Goal: Task Accomplishment & Management: Use online tool/utility

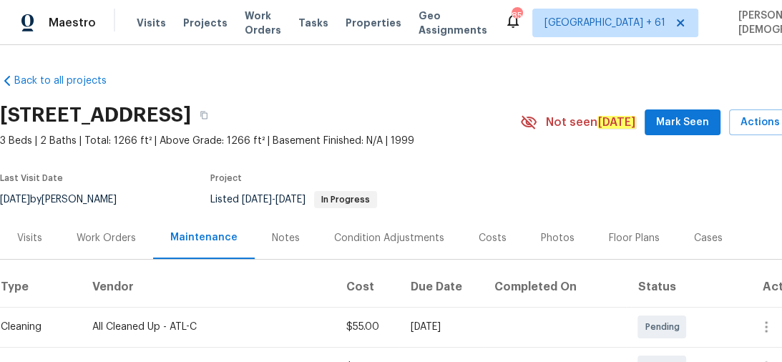
scroll to position [229, 0]
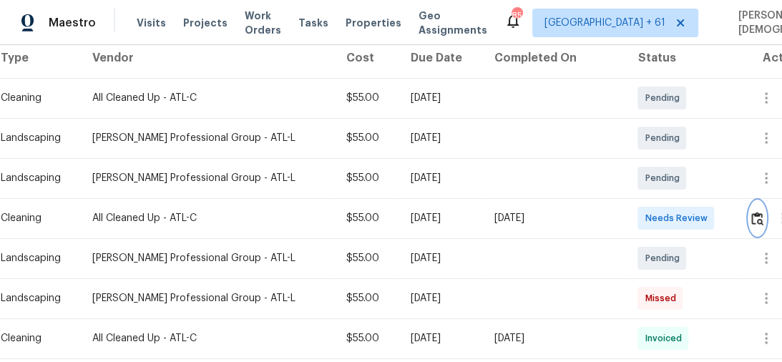
click at [751, 212] on img "button" at bounding box center [757, 219] width 12 height 14
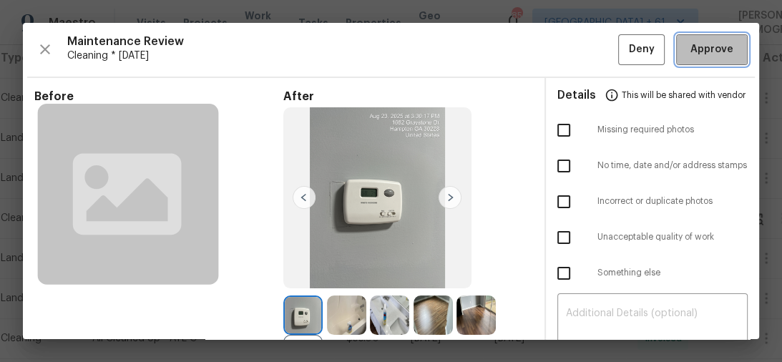
click at [714, 48] on span "Approve" at bounding box center [712, 50] width 43 height 18
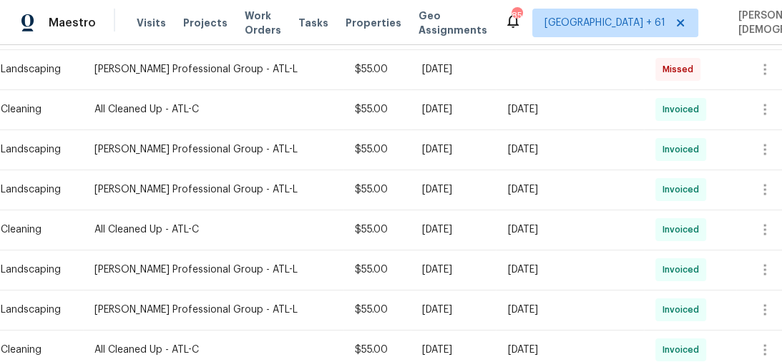
scroll to position [286, 0]
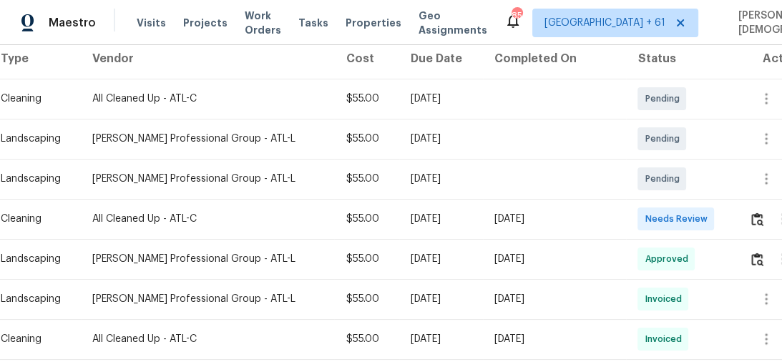
scroll to position [229, 0]
click at [759, 203] on button "button" at bounding box center [757, 218] width 16 height 34
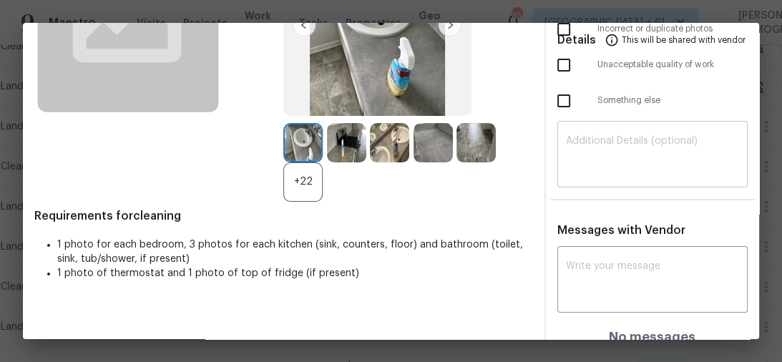
scroll to position [0, 0]
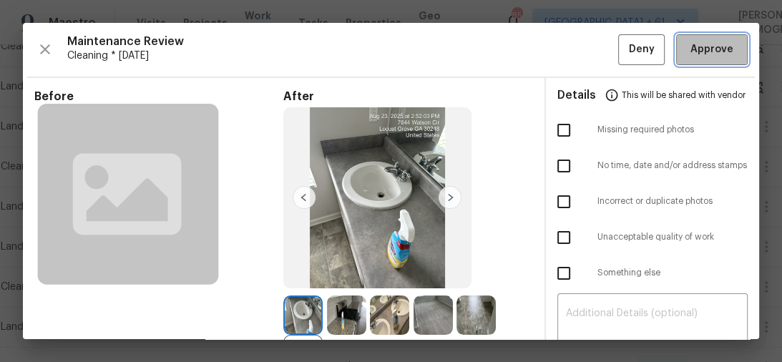
click at [708, 37] on button "Approve" at bounding box center [712, 49] width 72 height 31
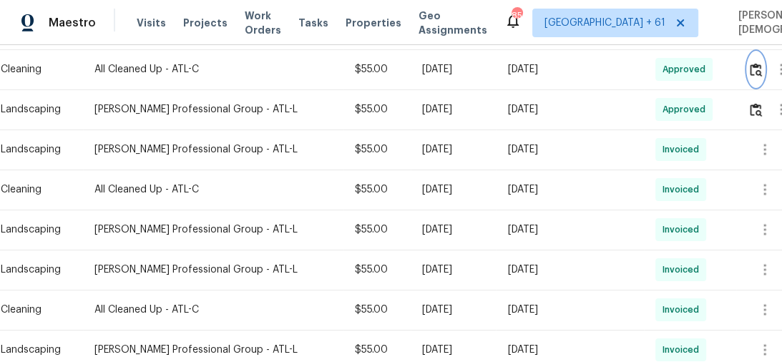
scroll to position [149, 0]
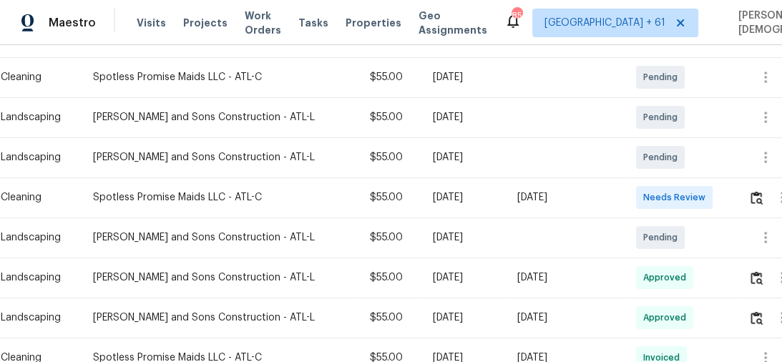
scroll to position [344, 0]
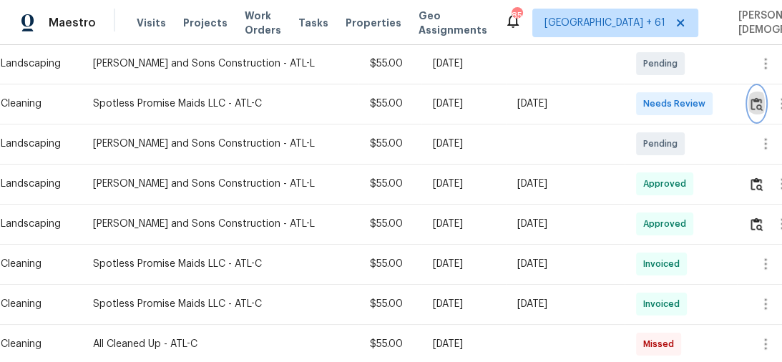
click at [751, 97] on img "button" at bounding box center [757, 104] width 12 height 14
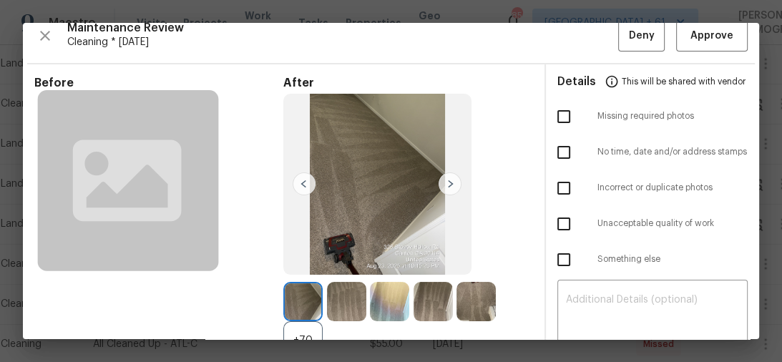
scroll to position [0, 0]
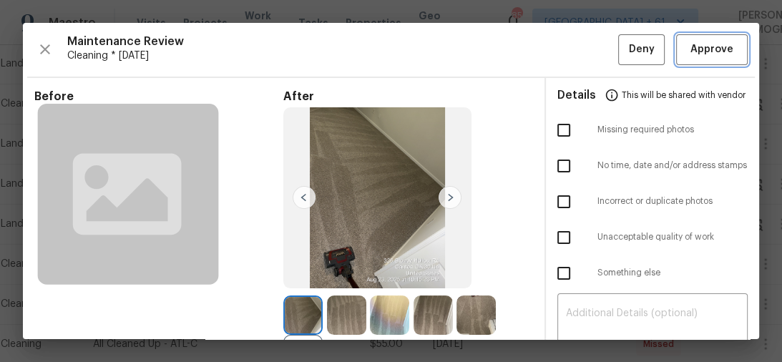
click at [701, 42] on span "Approve" at bounding box center [712, 50] width 43 height 18
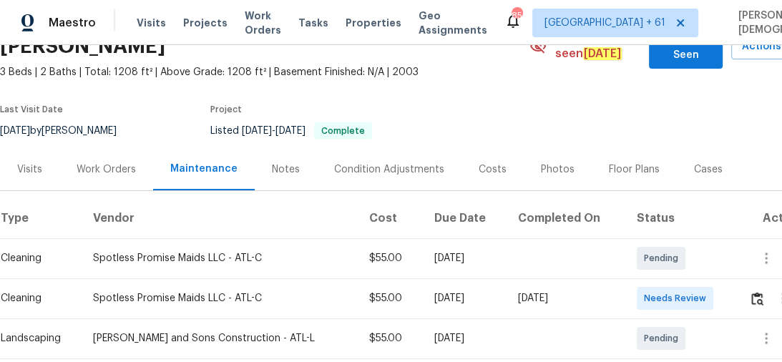
scroll to position [229, 0]
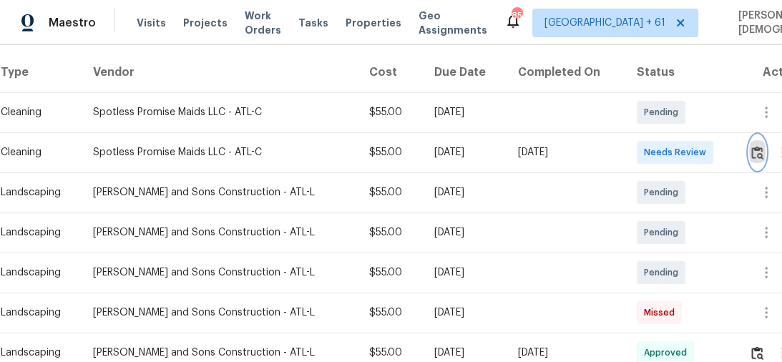
click at [757, 146] on img "button" at bounding box center [757, 153] width 12 height 14
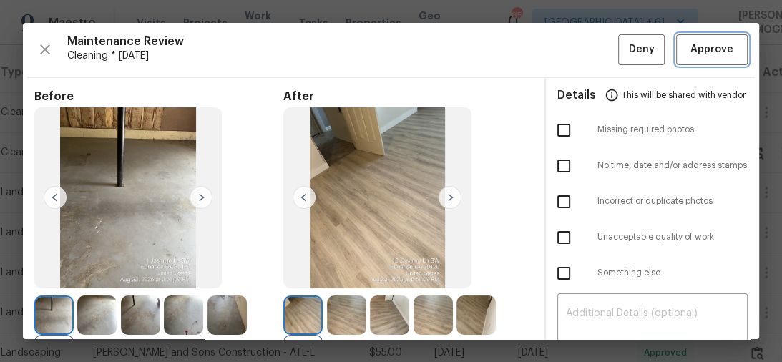
click at [714, 42] on span "Approve" at bounding box center [712, 50] width 43 height 18
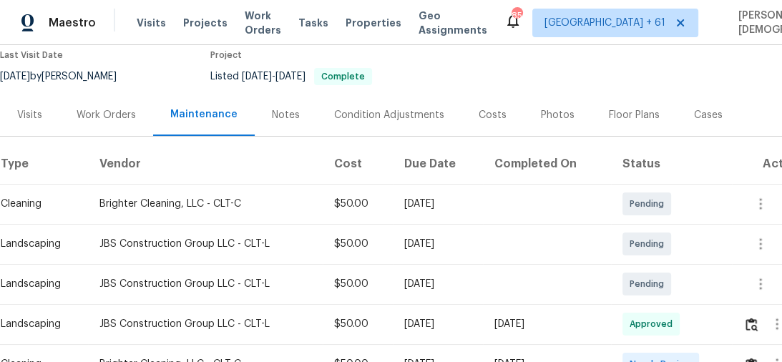
scroll to position [229, 0]
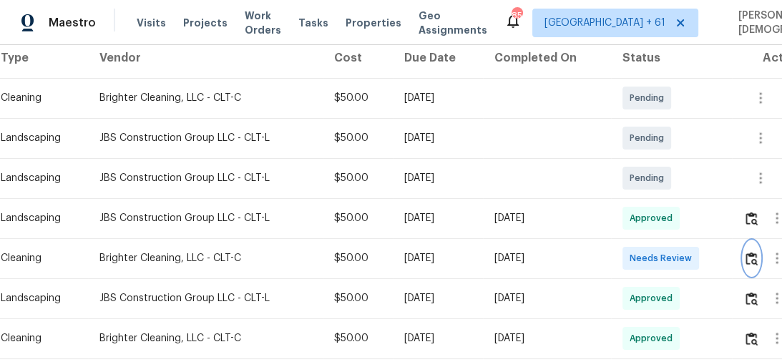
click at [752, 252] on img "button" at bounding box center [752, 259] width 12 height 14
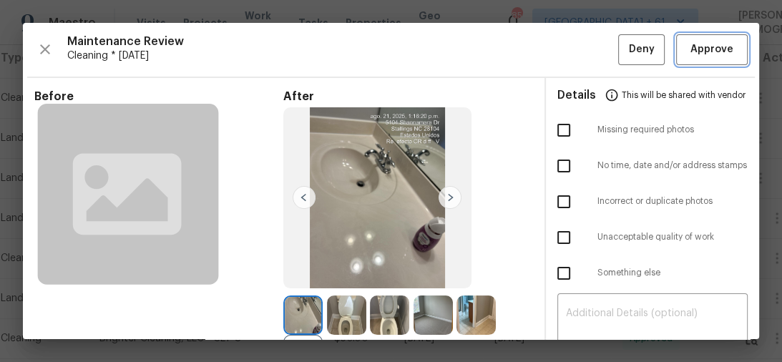
click at [730, 53] on button "Approve" at bounding box center [712, 49] width 72 height 31
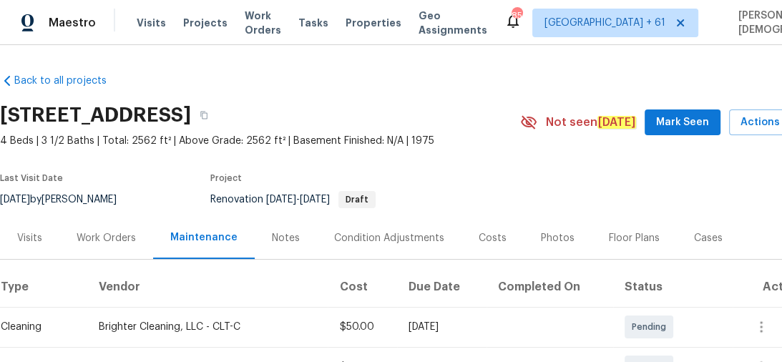
scroll to position [229, 0]
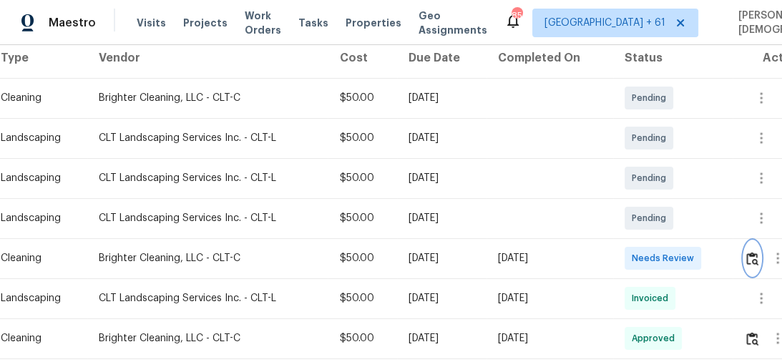
click at [759, 252] on img "button" at bounding box center [752, 259] width 12 height 14
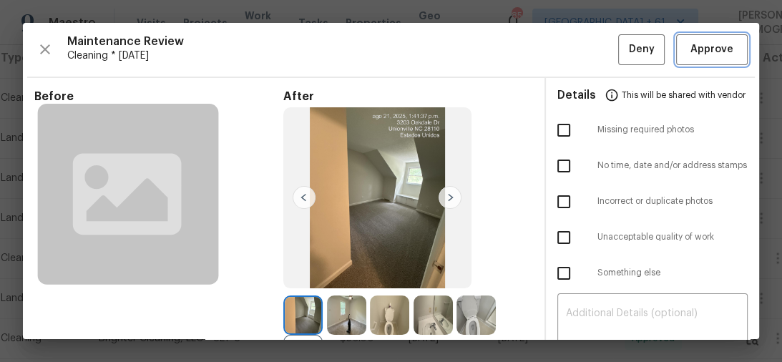
click at [701, 43] on span "Approve" at bounding box center [712, 50] width 43 height 18
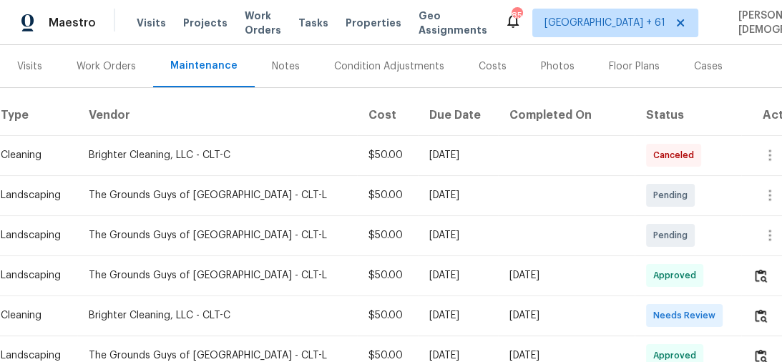
scroll to position [286, 0]
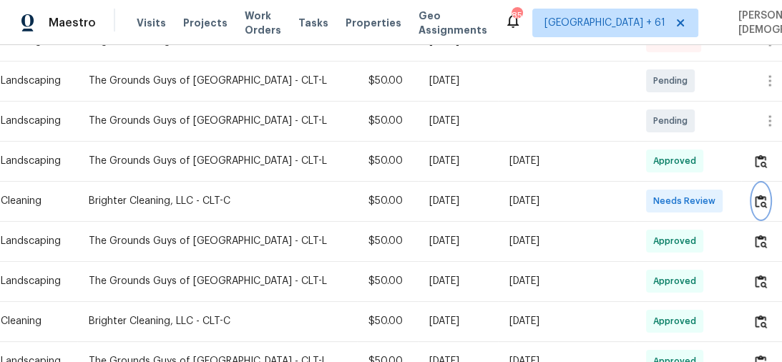
click at [758, 195] on img "button" at bounding box center [761, 202] width 12 height 14
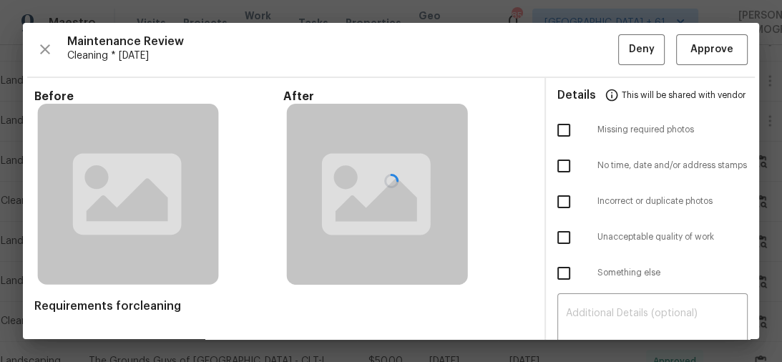
click at [701, 53] on div at bounding box center [391, 181] width 736 height 316
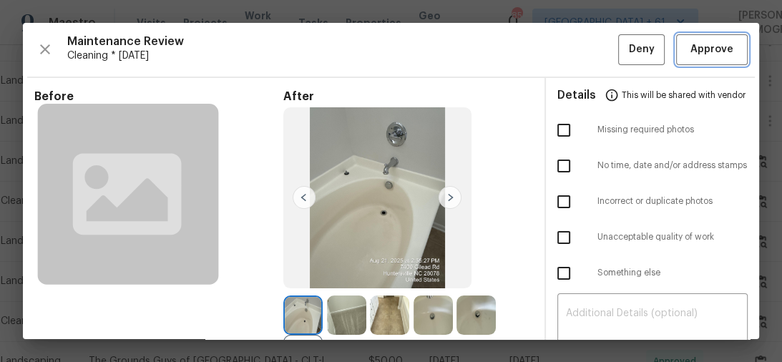
click at [676, 54] on button "Approve" at bounding box center [712, 49] width 72 height 31
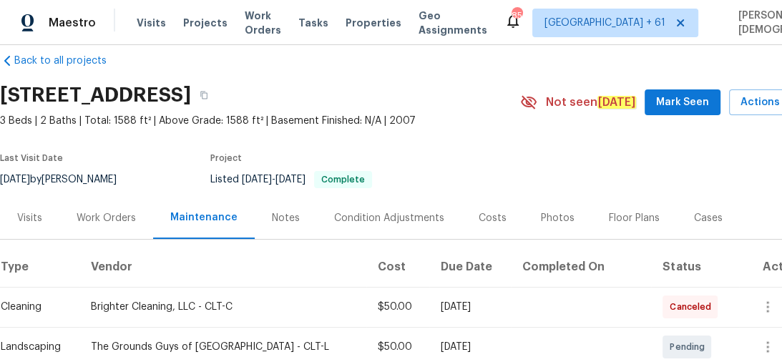
scroll to position [0, 0]
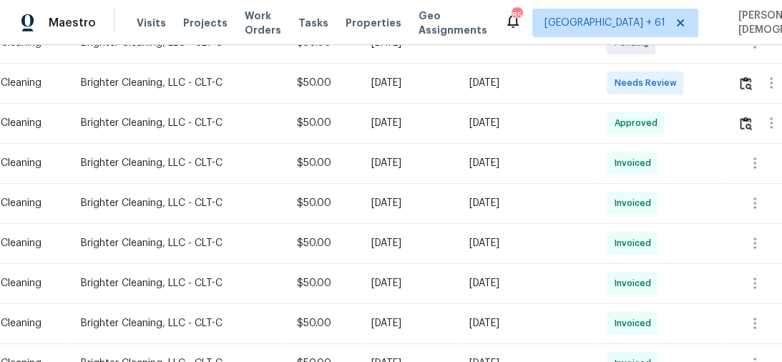
scroll to position [229, 0]
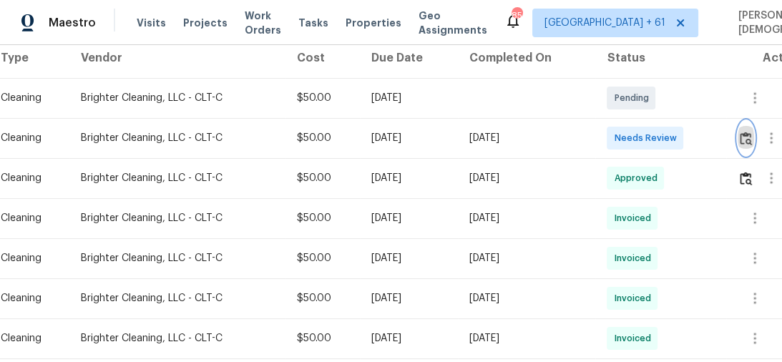
click at [754, 138] on button "button" at bounding box center [746, 138] width 16 height 34
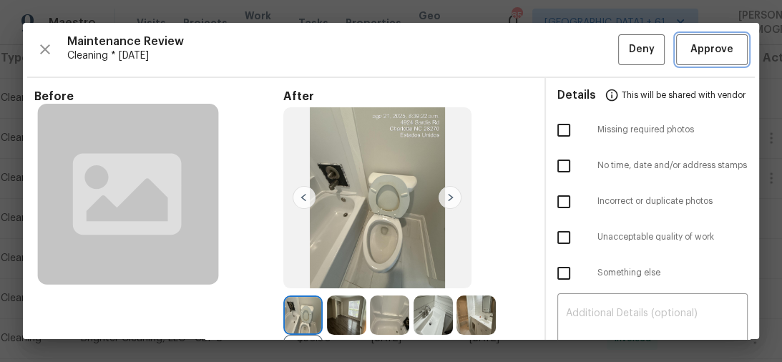
click at [688, 55] on span "Approve" at bounding box center [712, 50] width 49 height 18
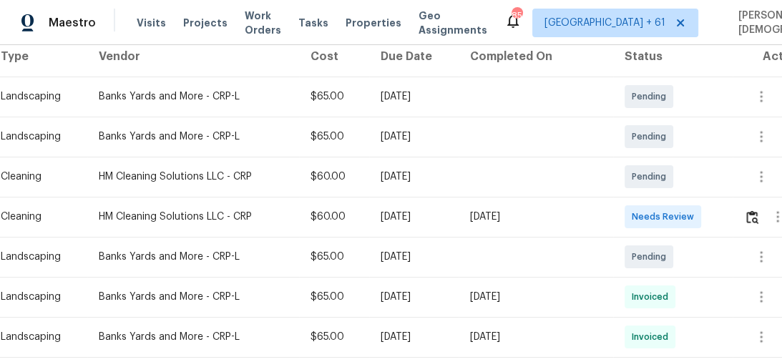
scroll to position [286, 0]
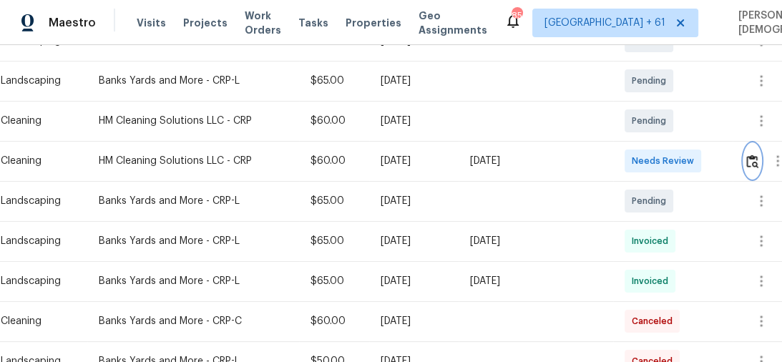
click at [754, 155] on img "button" at bounding box center [752, 162] width 12 height 14
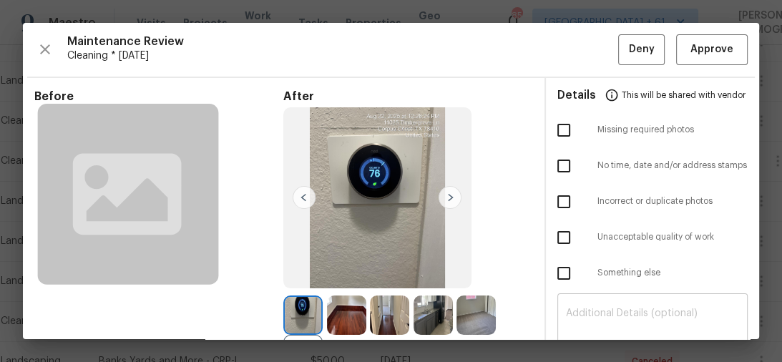
click at [595, 298] on div "​" at bounding box center [653, 328] width 191 height 63
paste textarea "Maintenance Audit Team: Hello! Unfortunately, this cleaning visit completed on …"
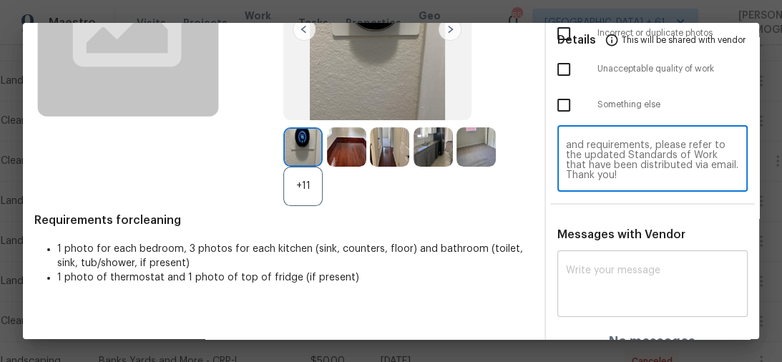
scroll to position [172, 0]
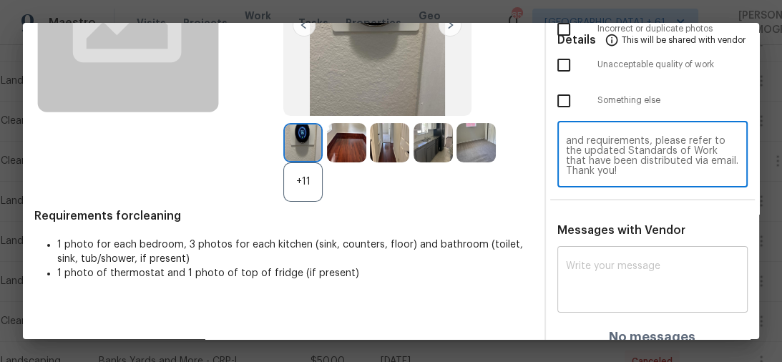
type textarea "Maintenance Audit Team: Hello! Unfortunately, this cleaning visit completed on …"
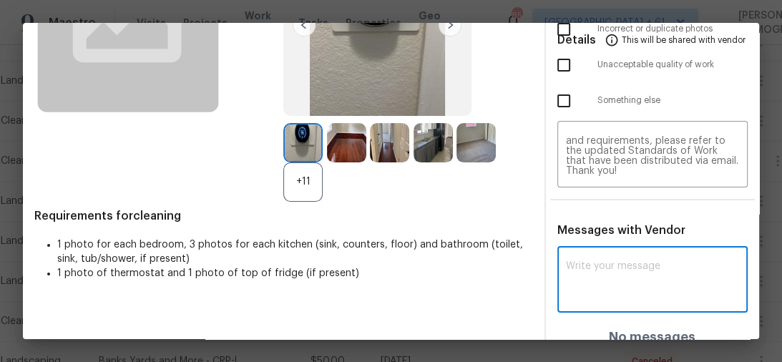
click at [621, 261] on textarea at bounding box center [653, 281] width 174 height 40
paste textarea "Maintenance Audit Team: Hello! Unfortunately, this cleaning visit completed on …"
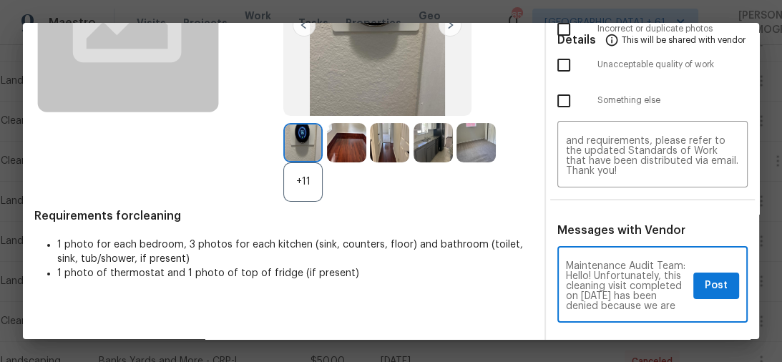
scroll to position [290, 0]
type textarea "Maintenance Audit Team: Hello! Unfortunately, this cleaning visit completed on …"
click at [705, 277] on span "Post" at bounding box center [716, 286] width 23 height 18
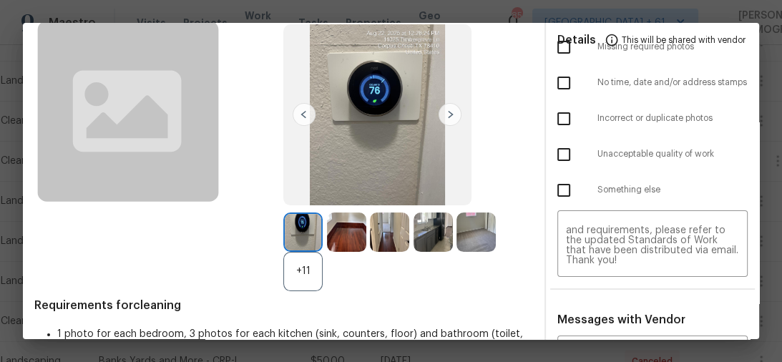
scroll to position [0, 0]
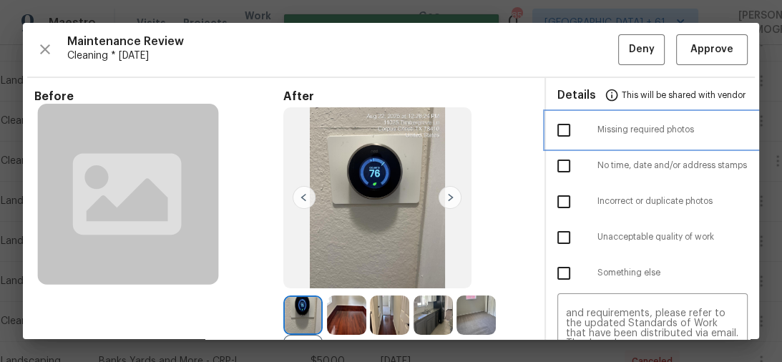
click at [586, 125] on div at bounding box center [578, 130] width 40 height 30
click at [566, 131] on input "checkbox" at bounding box center [564, 130] width 30 height 30
checkbox input "true"
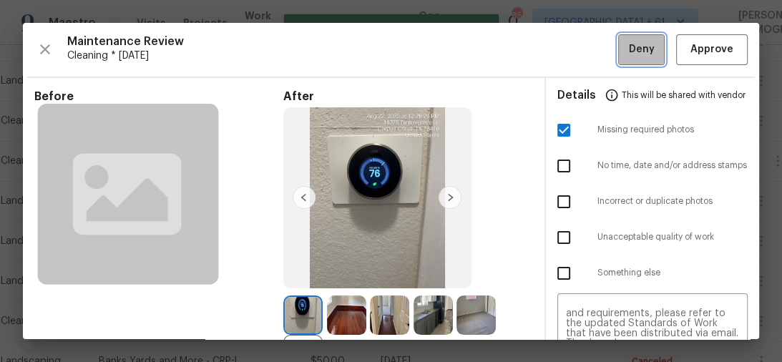
click at [621, 49] on button "Deny" at bounding box center [641, 49] width 47 height 31
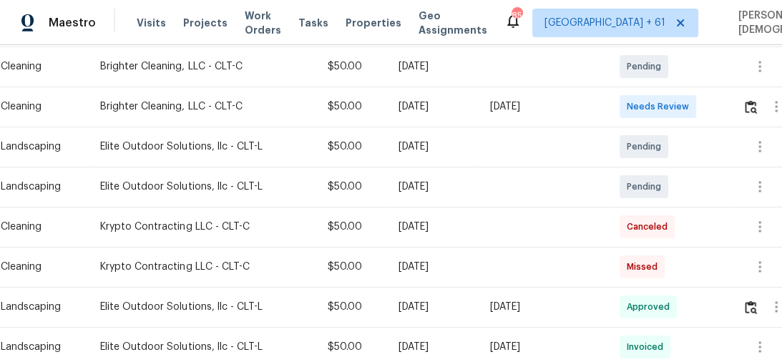
scroll to position [286, 0]
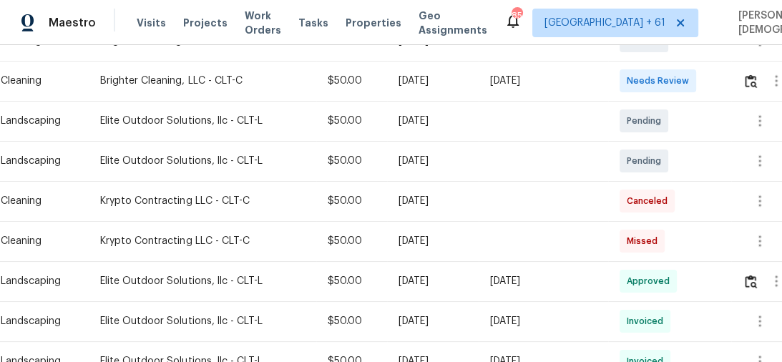
click at [738, 69] on td at bounding box center [769, 81] width 77 height 40
click at [747, 74] on button "button" at bounding box center [751, 81] width 16 height 34
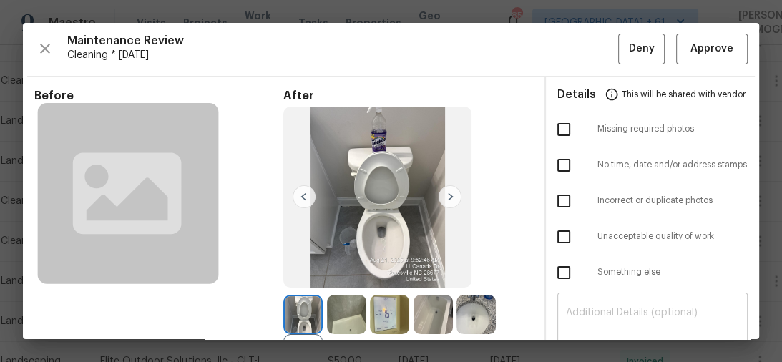
scroll to position [0, 0]
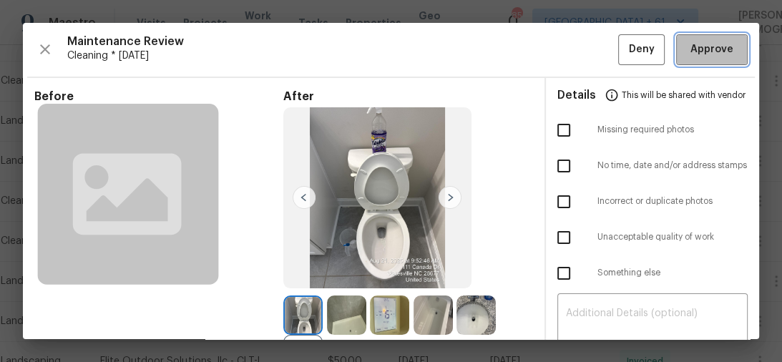
click at [714, 54] on span "Approve" at bounding box center [712, 50] width 43 height 18
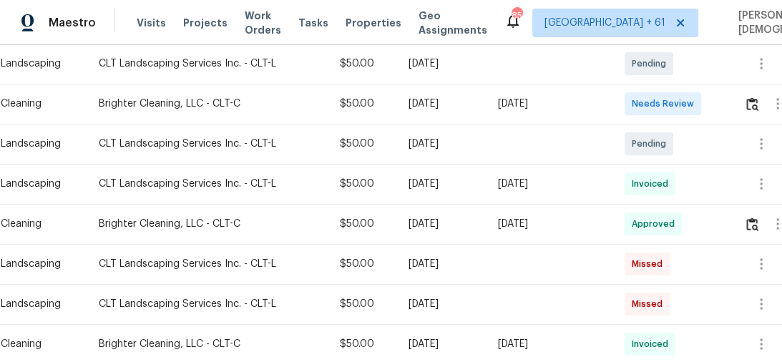
scroll to position [229, 0]
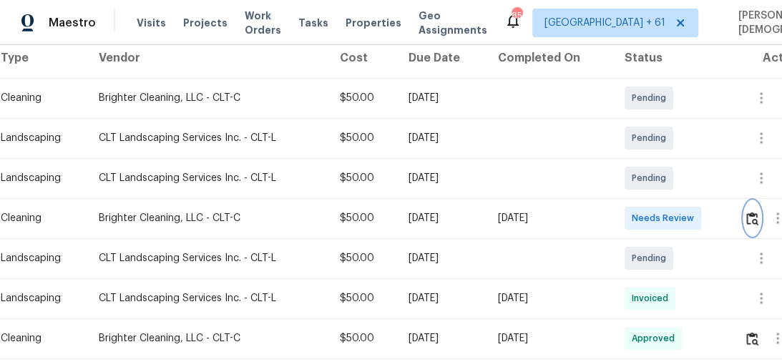
click at [757, 203] on button "button" at bounding box center [752, 218] width 16 height 34
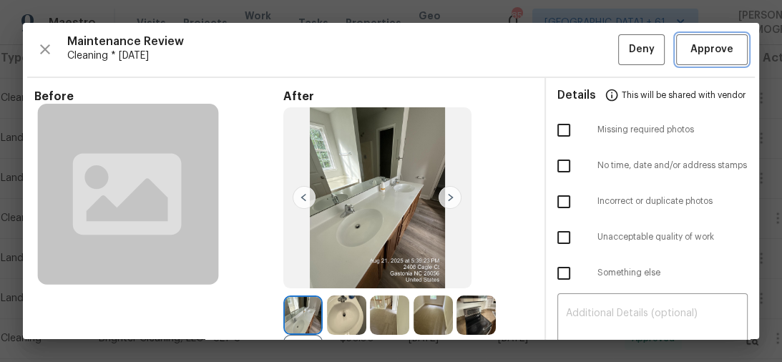
click at [688, 46] on span "Approve" at bounding box center [712, 50] width 49 height 18
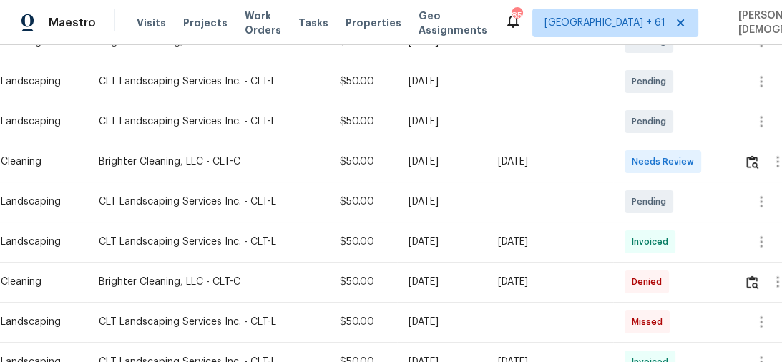
scroll to position [286, 0]
click at [753, 155] on img "button" at bounding box center [752, 162] width 12 height 14
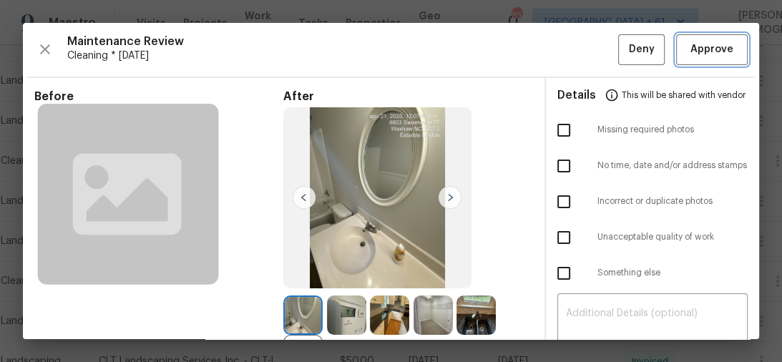
click at [693, 37] on button "Approve" at bounding box center [712, 49] width 72 height 31
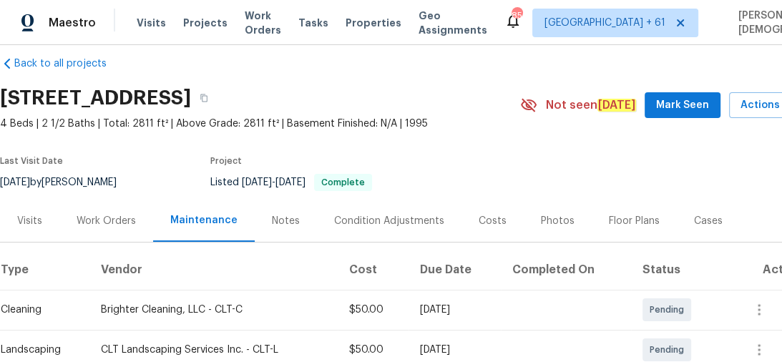
scroll to position [0, 0]
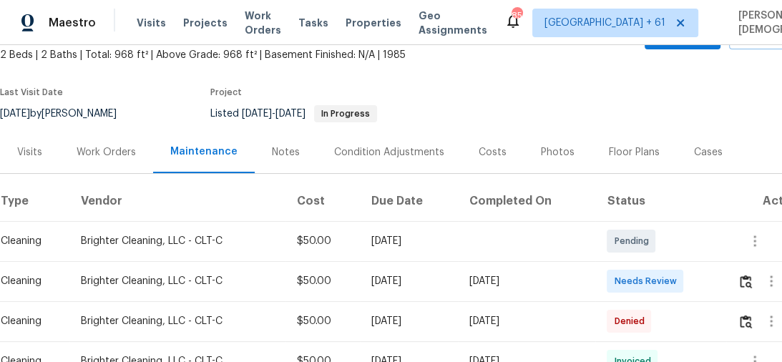
scroll to position [172, 0]
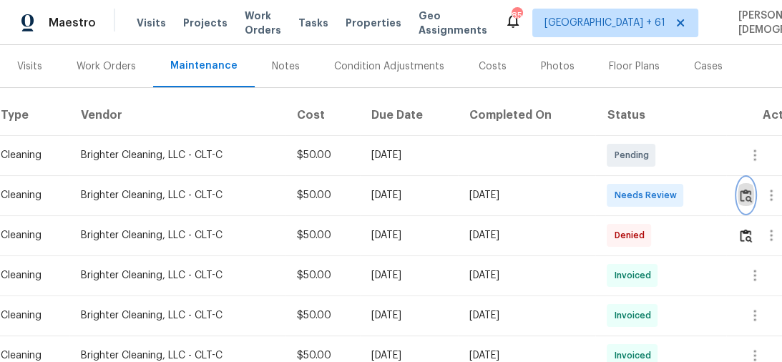
click at [750, 189] on img "button" at bounding box center [746, 196] width 12 height 14
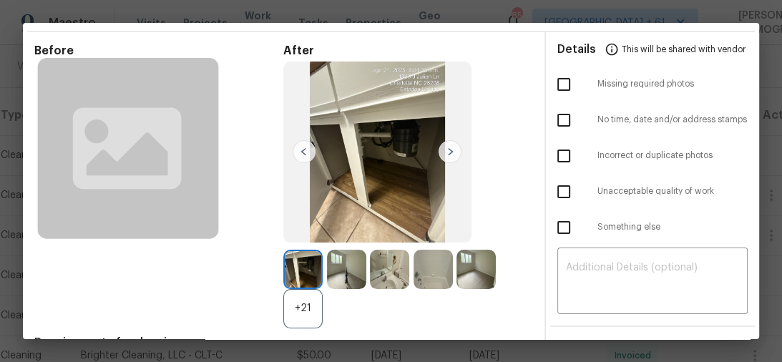
scroll to position [0, 0]
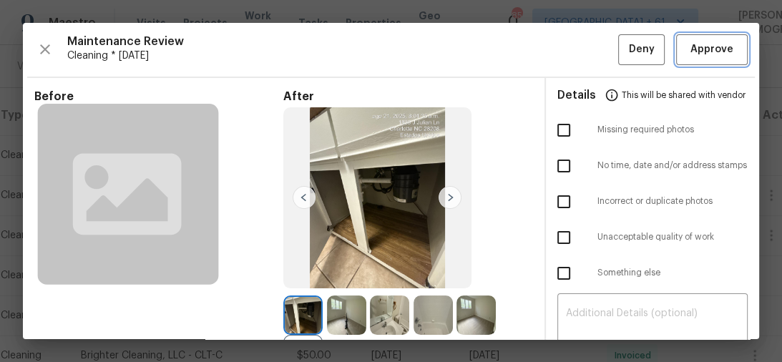
click at [694, 57] on button "Approve" at bounding box center [712, 49] width 72 height 31
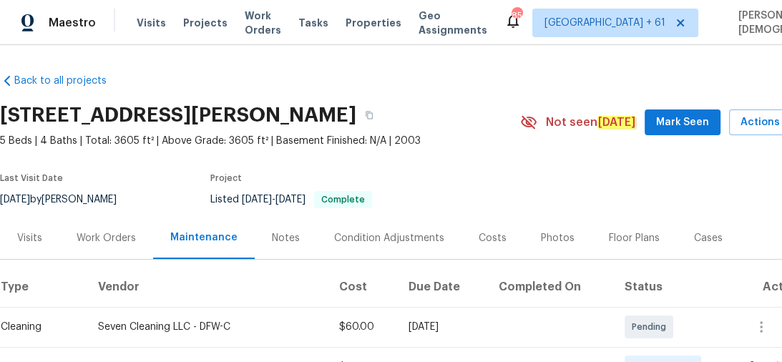
scroll to position [172, 0]
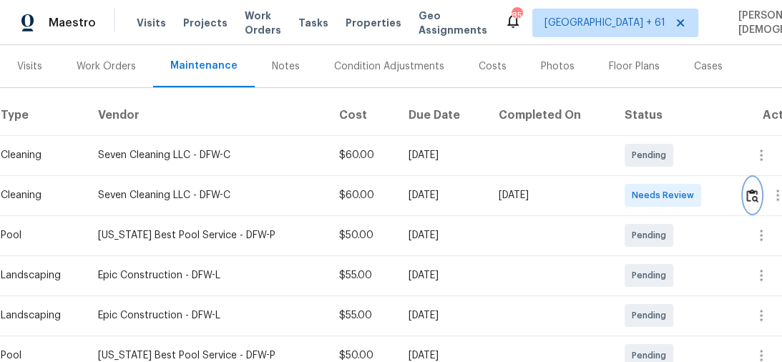
click at [752, 189] on img "button" at bounding box center [752, 196] width 12 height 14
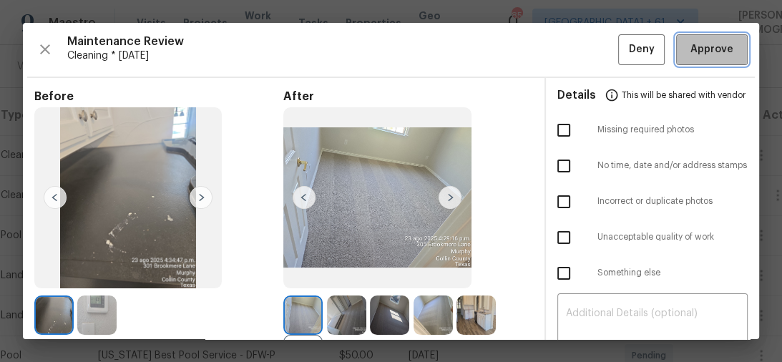
click at [719, 57] on button "Approve" at bounding box center [712, 49] width 72 height 31
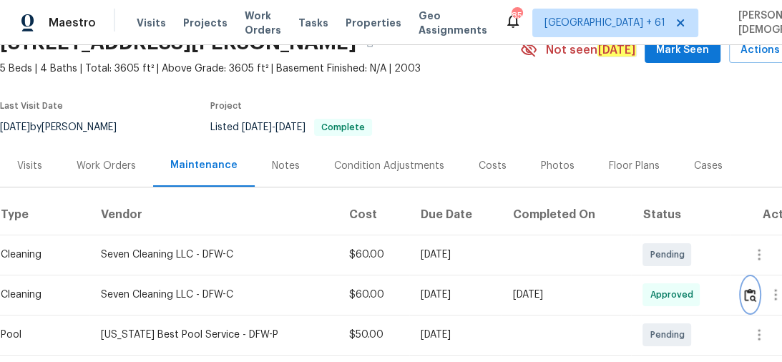
scroll to position [0, 0]
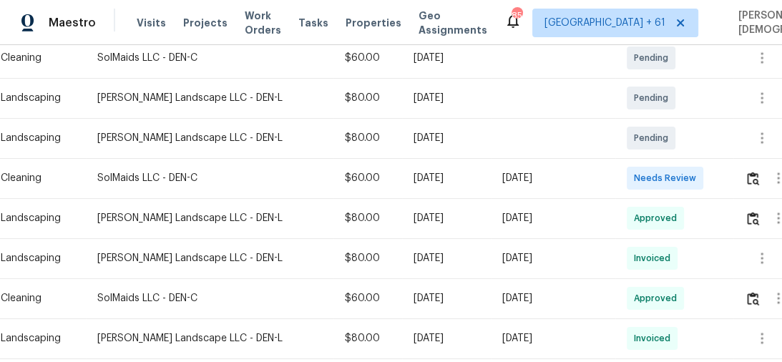
scroll to position [249, 0]
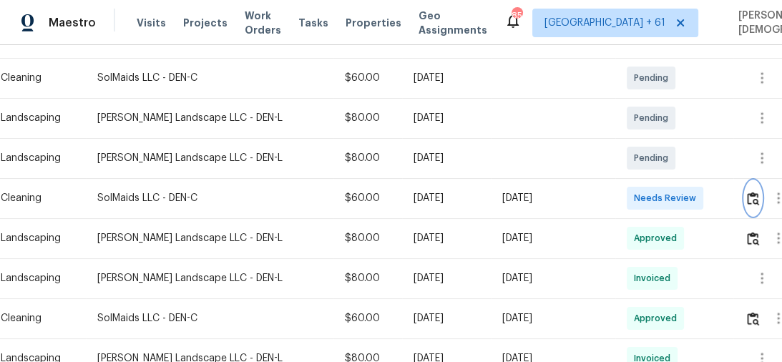
click at [749, 192] on img "button" at bounding box center [753, 199] width 12 height 14
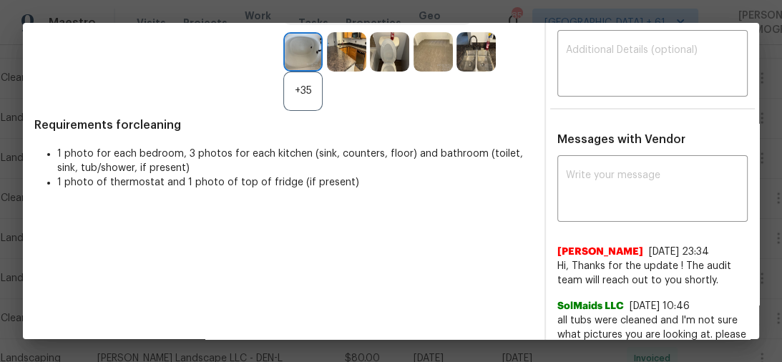
scroll to position [344, 0]
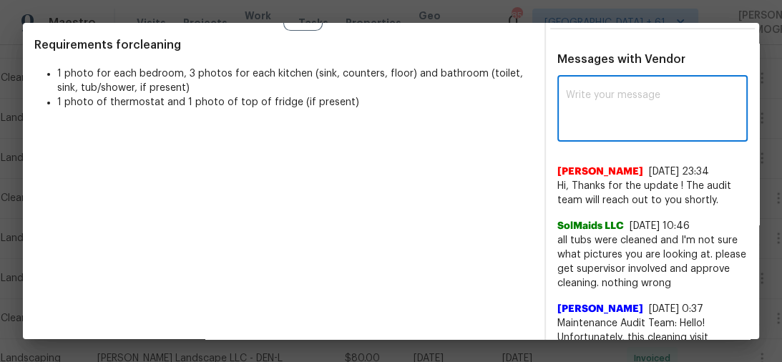
drag, startPoint x: 593, startPoint y: 100, endPoint x: 628, endPoint y: 95, distance: 35.4
click at [628, 95] on textarea at bounding box center [653, 110] width 174 height 40
paste textarea "Maintenance Audit Team: Hello! Unfortunately, this cleaning visit completed on …"
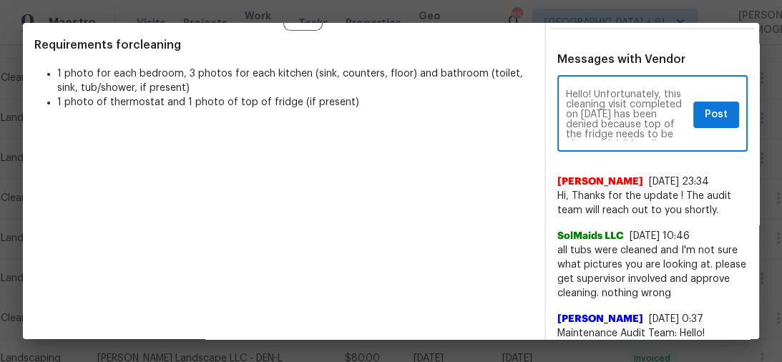
scroll to position [0, 0]
type textarea "Maintenance Audit Team: Hello! Unfortunately, this cleaning visit completed on …"
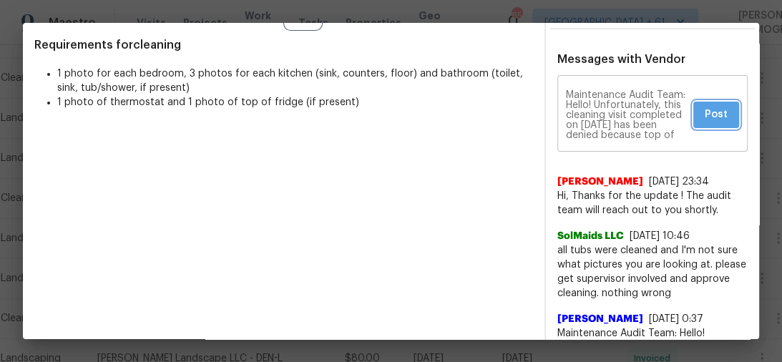
click at [694, 102] on button "Post" at bounding box center [717, 115] width 46 height 26
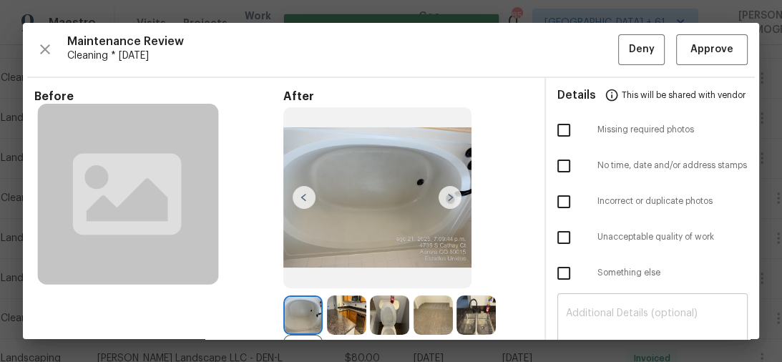
click at [600, 298] on div "​" at bounding box center [653, 328] width 191 height 63
paste textarea "Maintenance Audit Team: Hello! Unfortunately, this cleaning visit completed on …"
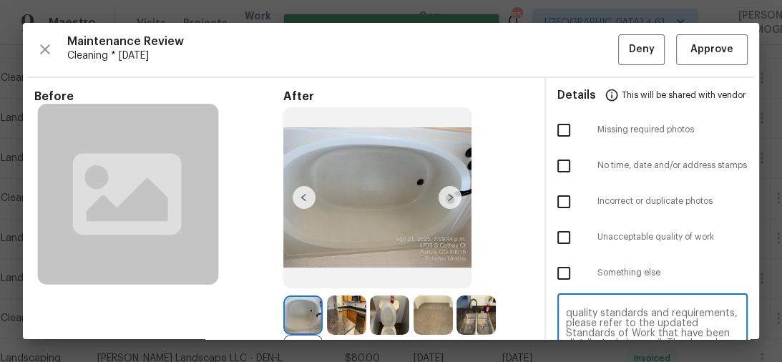
type textarea "Maintenance Audit Team: Hello! Unfortunately, this cleaning visit completed on …"
click at [558, 234] on input "checkbox" at bounding box center [564, 238] width 30 height 30
checkbox input "true"
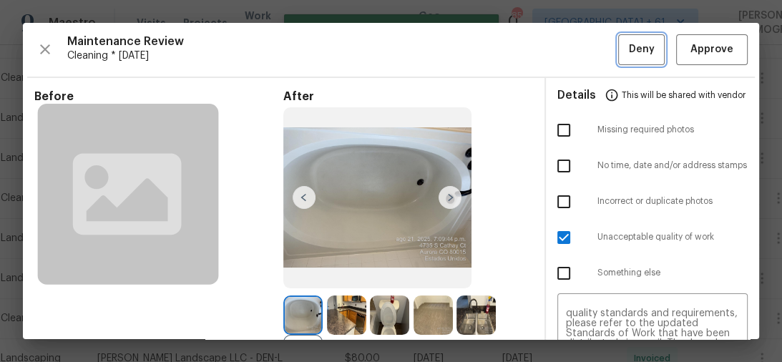
click at [618, 47] on button "Deny" at bounding box center [641, 49] width 47 height 31
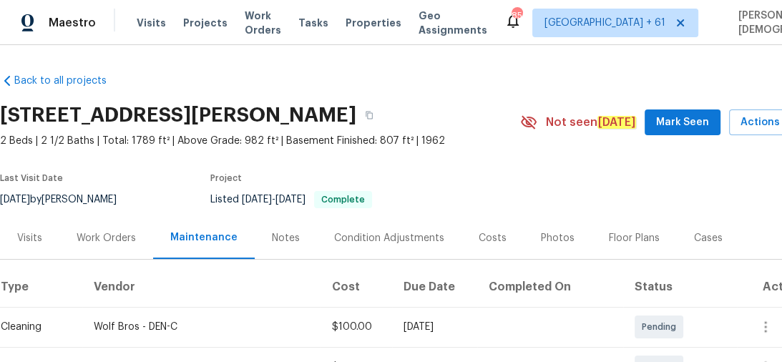
scroll to position [229, 0]
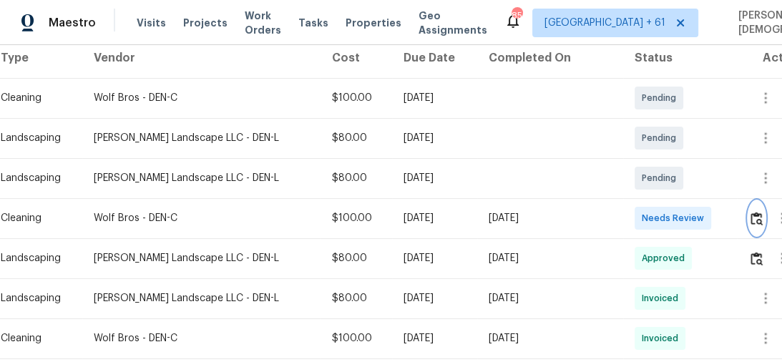
click at [756, 215] on img "button" at bounding box center [757, 219] width 12 height 14
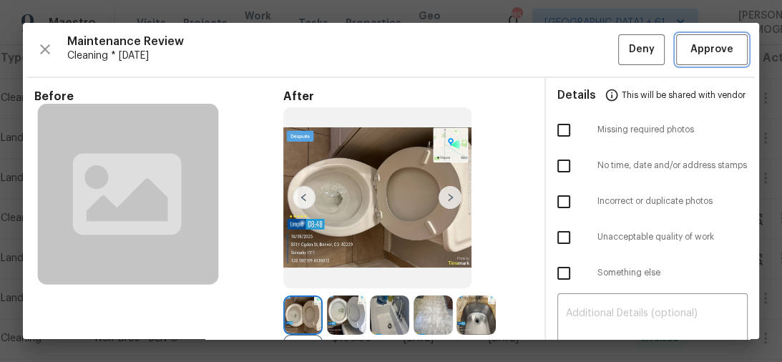
click at [709, 54] on span "Approve" at bounding box center [712, 50] width 43 height 18
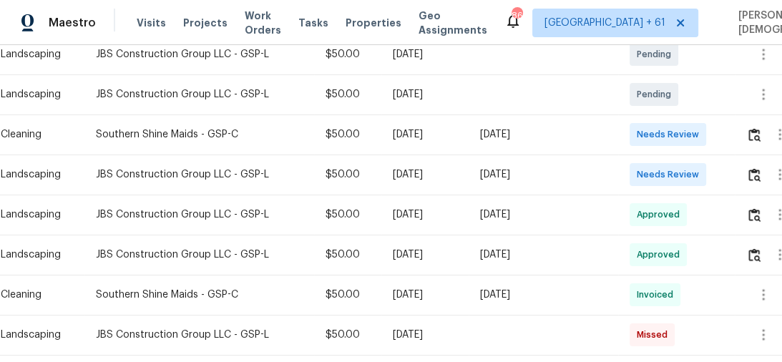
scroll to position [318, 0]
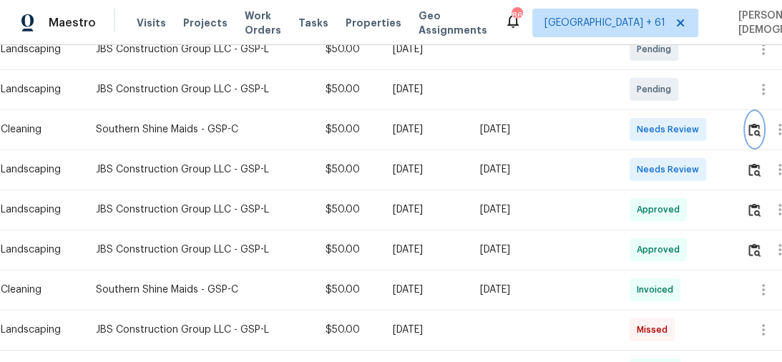
click at [754, 123] on img "button" at bounding box center [755, 130] width 12 height 14
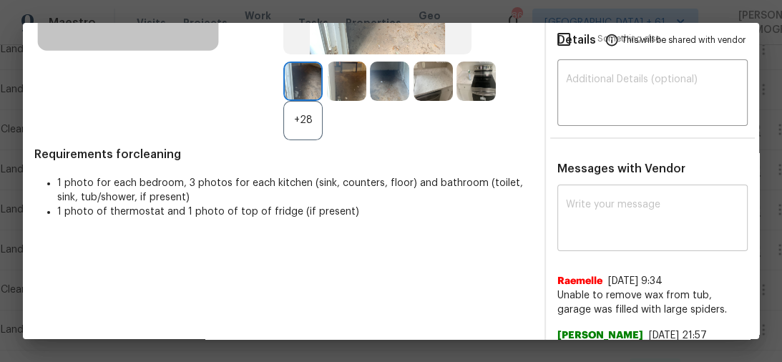
scroll to position [229, 0]
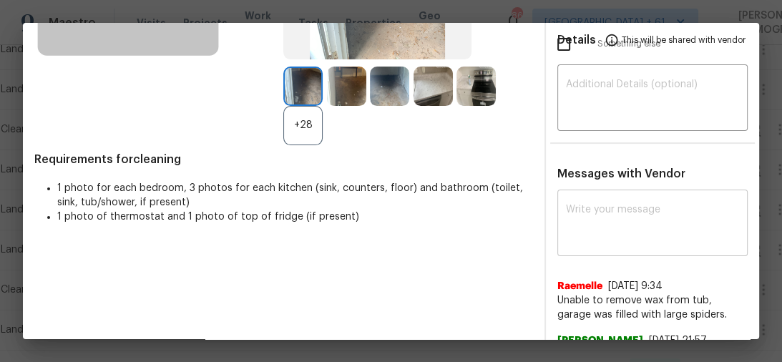
click at [600, 210] on textarea at bounding box center [653, 225] width 174 height 40
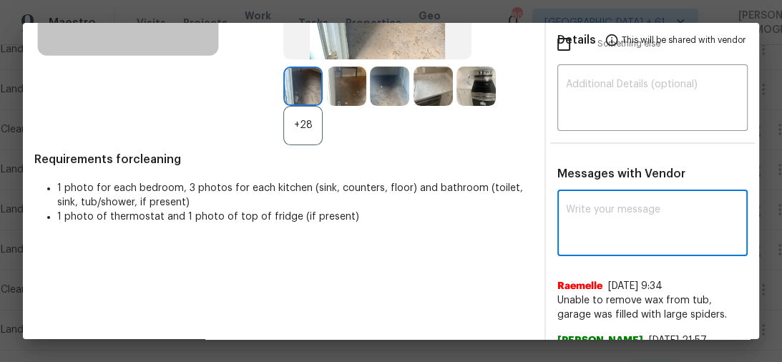
paste textarea "Maintenance Audit Team: Hello! Unfortunately, this cleaning visit completed on …"
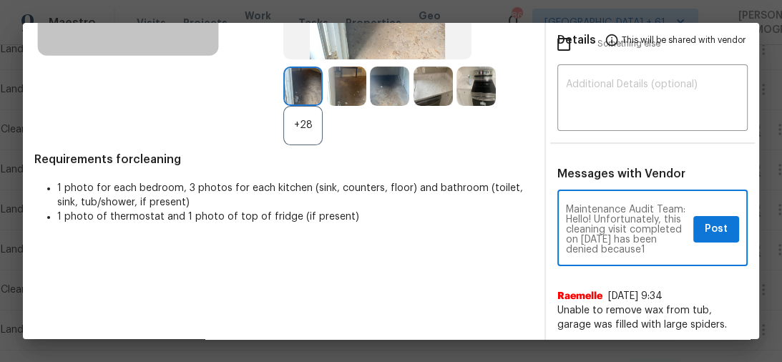
scroll to position [261, 0]
type textarea "Maintenance Audit Team: Hello! Unfortunately, this cleaning visit completed on …"
click at [616, 100] on textarea at bounding box center [653, 99] width 174 height 40
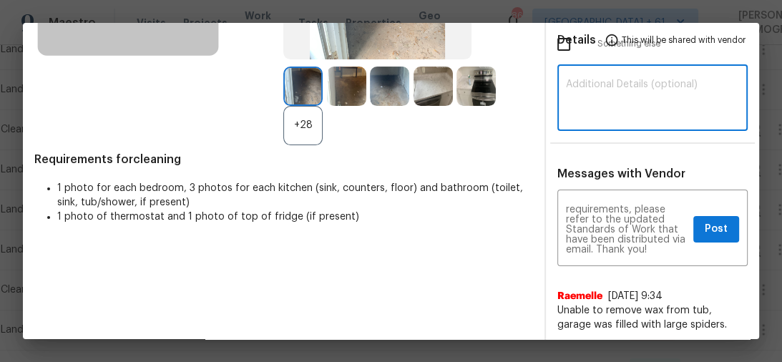
paste textarea "Maintenance Audit Team: Hello! Unfortunately, this cleaning visit completed on …"
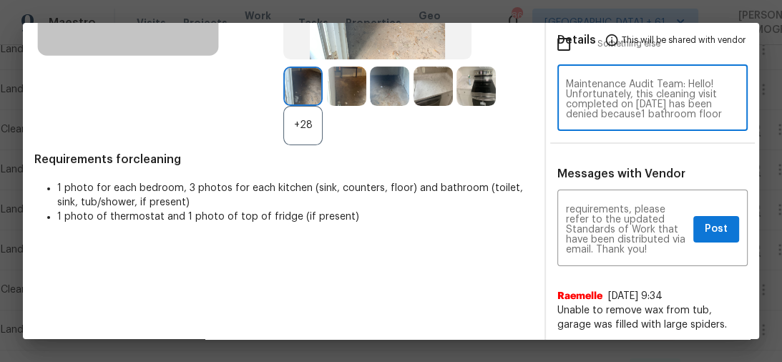
type textarea "Maintenance Audit Team: Hello! Unfortunately, this cleaning visit completed on …"
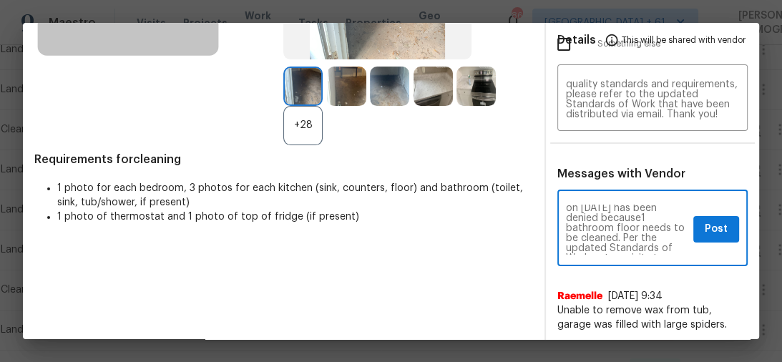
click at [632, 223] on textarea "Maintenance Audit Team: Hello! Unfortunately, this cleaning visit completed on …" at bounding box center [627, 230] width 122 height 50
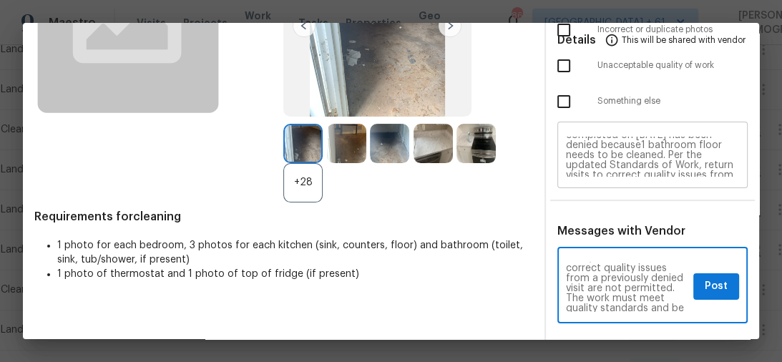
scroll to position [0, 0]
type textarea "Maintenance Audit Team: Hello! Unfortunately, this cleaning visit completed on …"
drag, startPoint x: 660, startPoint y: 160, endPoint x: 684, endPoint y: 228, distance: 72.0
click at [661, 160] on textarea "Maintenance Audit Team: Hello! Unfortunately, this cleaning visit completed on …" at bounding box center [653, 157] width 174 height 40
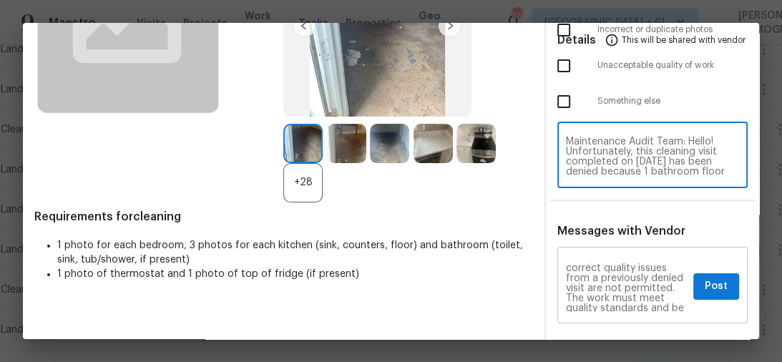
type textarea "Maintenance Audit Team: Hello! Unfortunately, this cleaning visit completed on …"
click at [704, 273] on button "Post" at bounding box center [717, 286] width 46 height 26
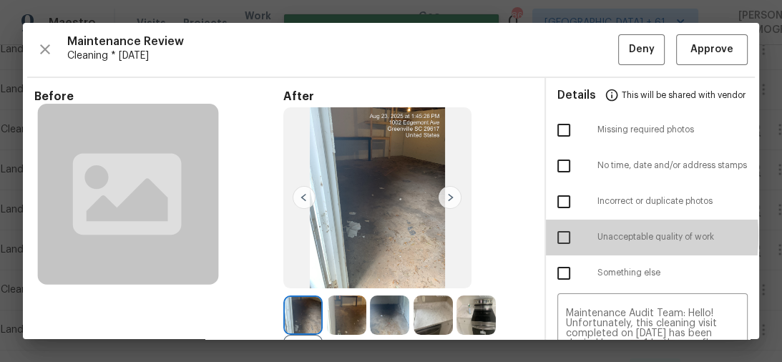
click at [568, 230] on input "checkbox" at bounding box center [564, 238] width 30 height 30
checkbox input "true"
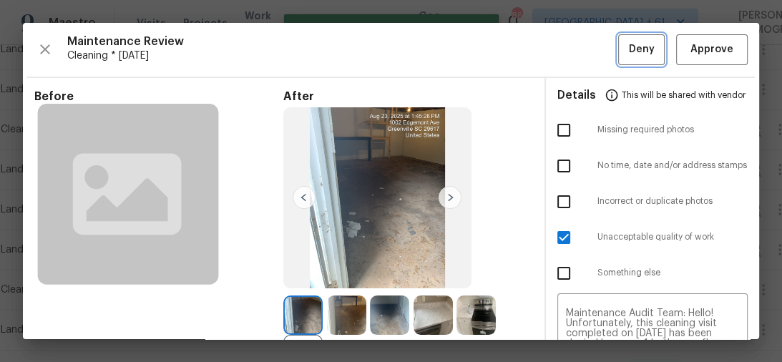
click at [618, 42] on button "Deny" at bounding box center [641, 49] width 47 height 31
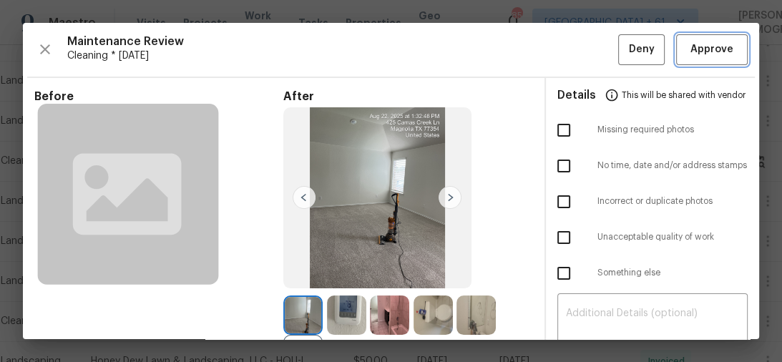
click at [714, 52] on span "Approve" at bounding box center [712, 50] width 43 height 18
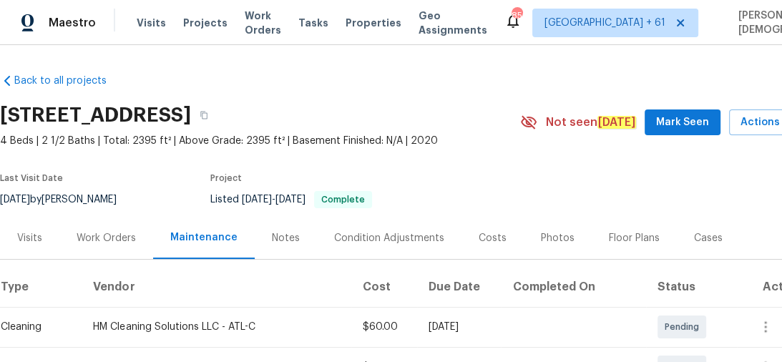
scroll to position [172, 0]
